Goal: Check status: Check status

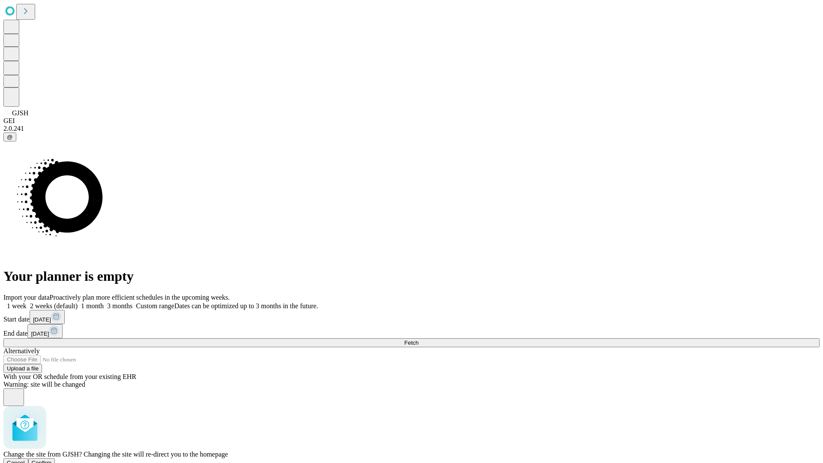
click at [52, 459] on span "Confirm" at bounding box center [42, 462] width 20 height 6
click at [27, 302] on label "1 week" at bounding box center [14, 305] width 23 height 7
click at [418, 339] on span "Fetch" at bounding box center [411, 342] width 14 height 6
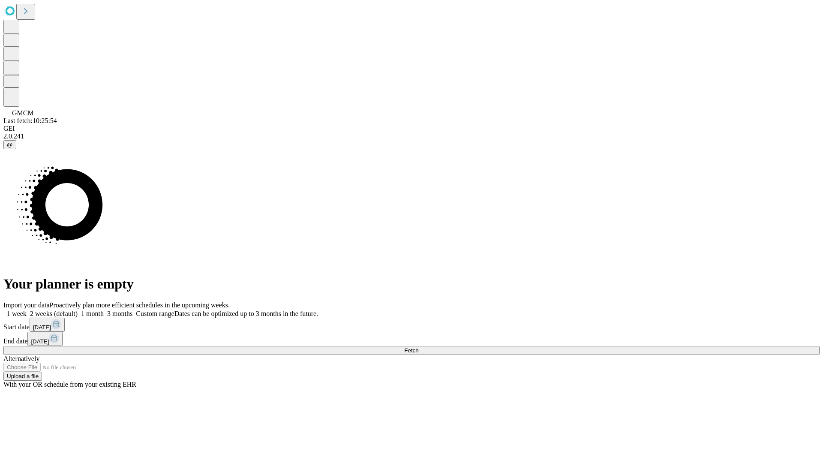
click at [27, 310] on label "1 week" at bounding box center [14, 313] width 23 height 7
click at [418, 347] on span "Fetch" at bounding box center [411, 350] width 14 height 6
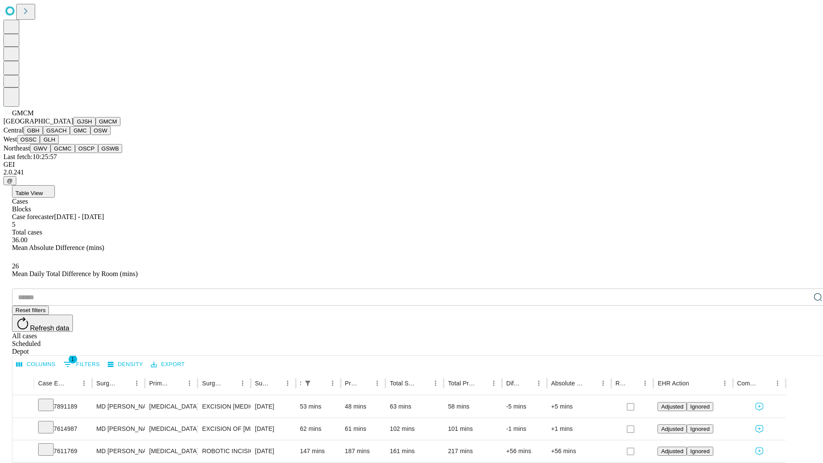
click at [43, 135] on button "GBH" at bounding box center [33, 130] width 19 height 9
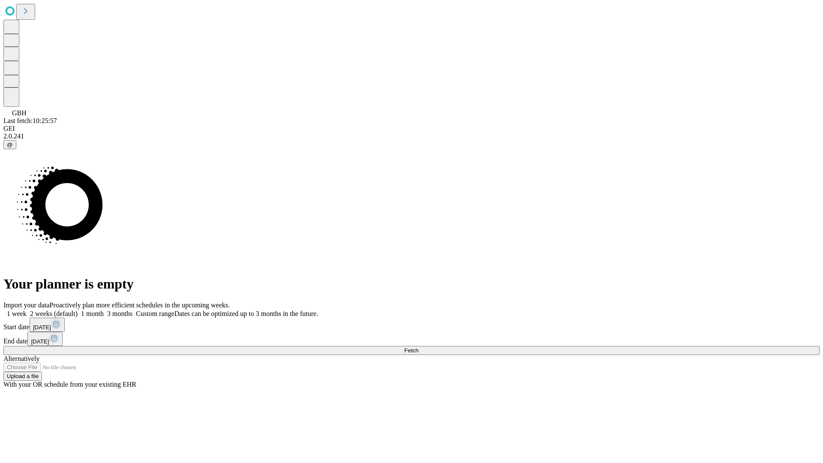
click at [27, 310] on label "1 week" at bounding box center [14, 313] width 23 height 7
click at [418, 347] on span "Fetch" at bounding box center [411, 350] width 14 height 6
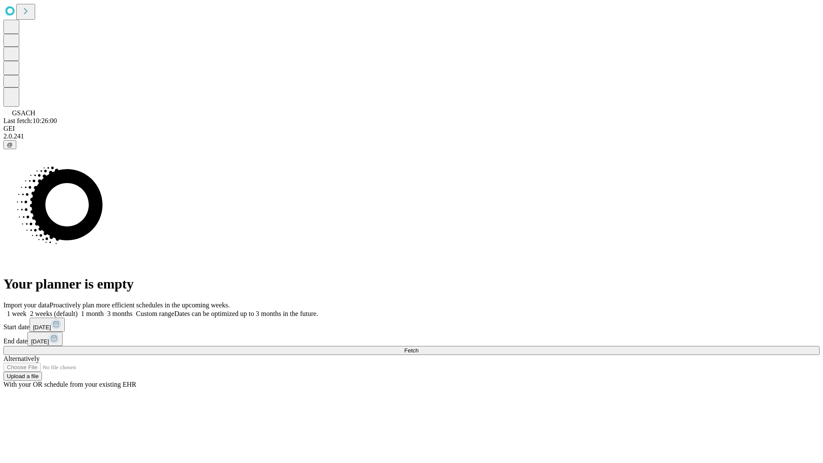
click at [27, 310] on label "1 week" at bounding box center [14, 313] width 23 height 7
click at [418, 347] on span "Fetch" at bounding box center [411, 350] width 14 height 6
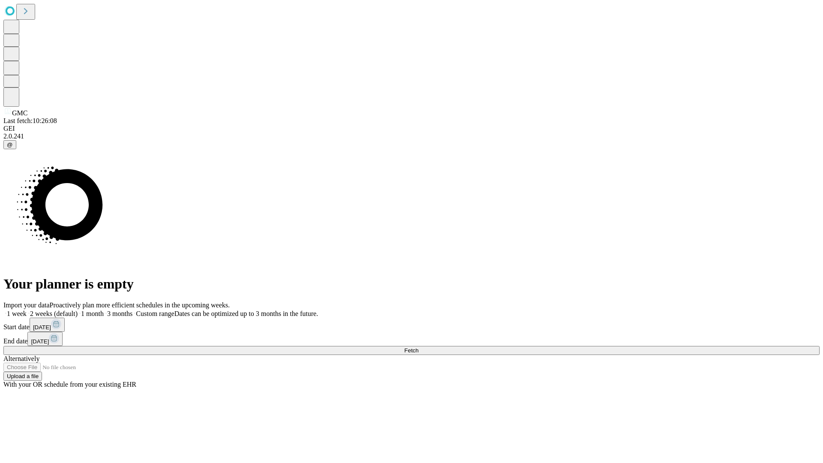
click at [27, 310] on label "1 week" at bounding box center [14, 313] width 23 height 7
click at [418, 347] on span "Fetch" at bounding box center [411, 350] width 14 height 6
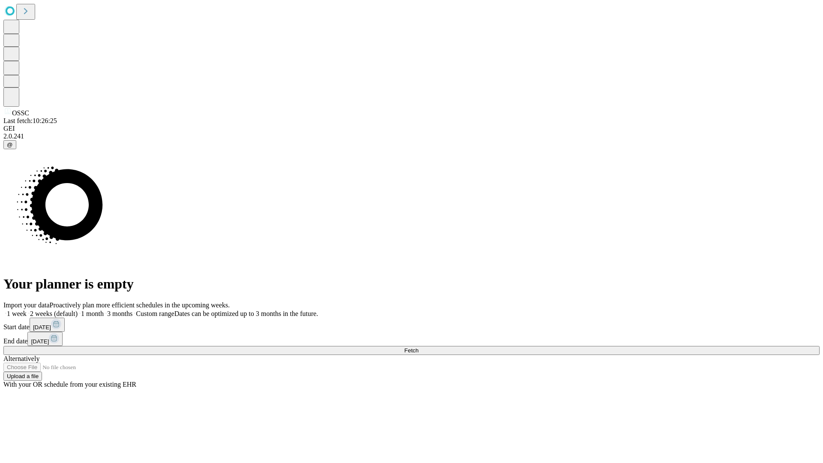
click at [418, 347] on span "Fetch" at bounding box center [411, 350] width 14 height 6
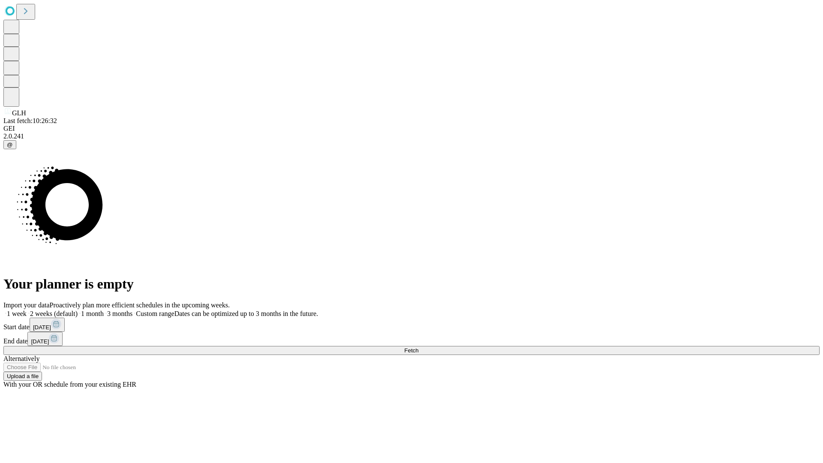
click at [27, 310] on label "1 week" at bounding box center [14, 313] width 23 height 7
click at [418, 347] on span "Fetch" at bounding box center [411, 350] width 14 height 6
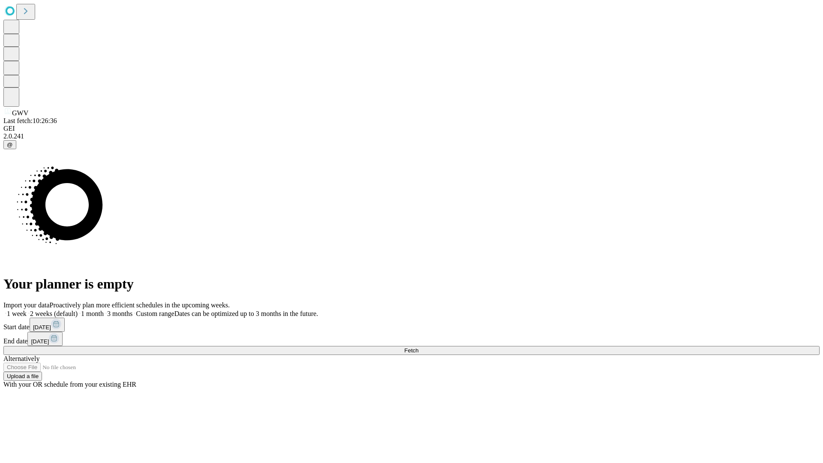
click at [27, 310] on label "1 week" at bounding box center [14, 313] width 23 height 7
click at [418, 347] on span "Fetch" at bounding box center [411, 350] width 14 height 6
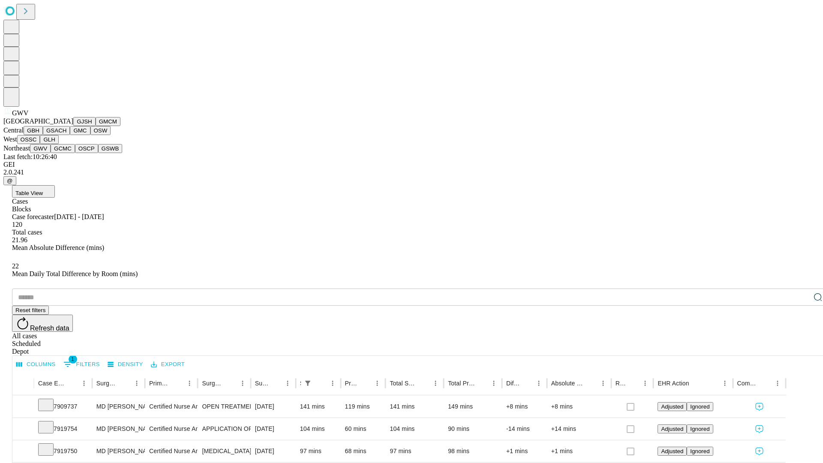
click at [66, 153] on button "GCMC" at bounding box center [63, 148] width 24 height 9
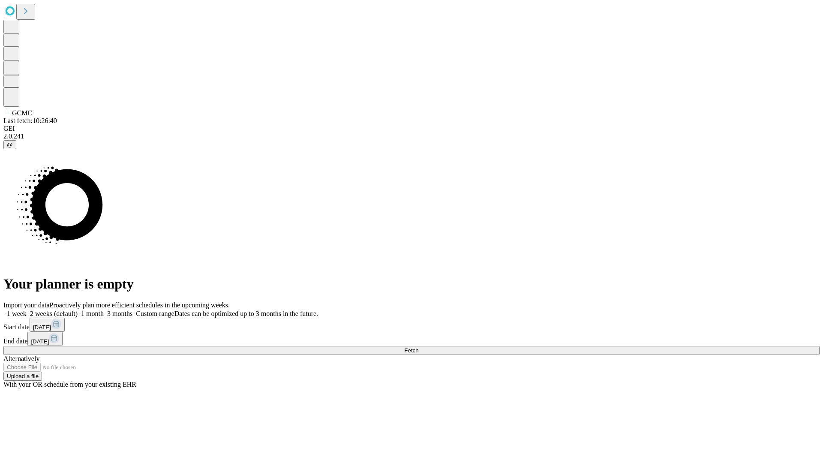
click at [27, 310] on label "1 week" at bounding box center [14, 313] width 23 height 7
click at [418, 347] on span "Fetch" at bounding box center [411, 350] width 14 height 6
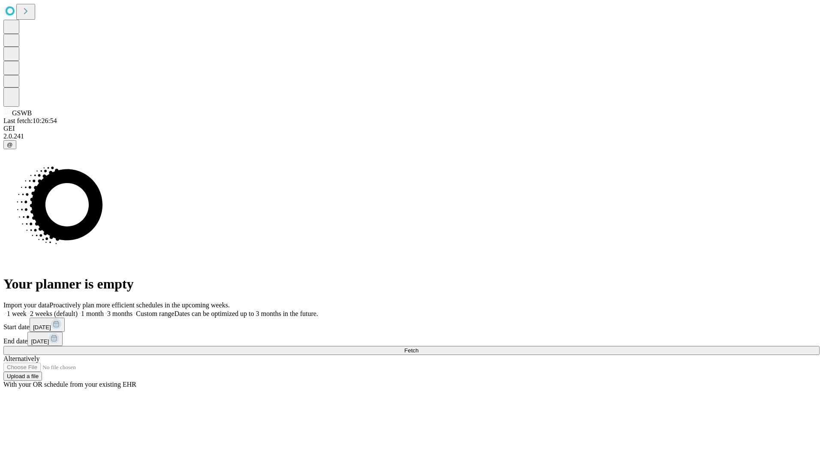
click at [418, 347] on span "Fetch" at bounding box center [411, 350] width 14 height 6
